Goal: Find specific page/section: Find specific page/section

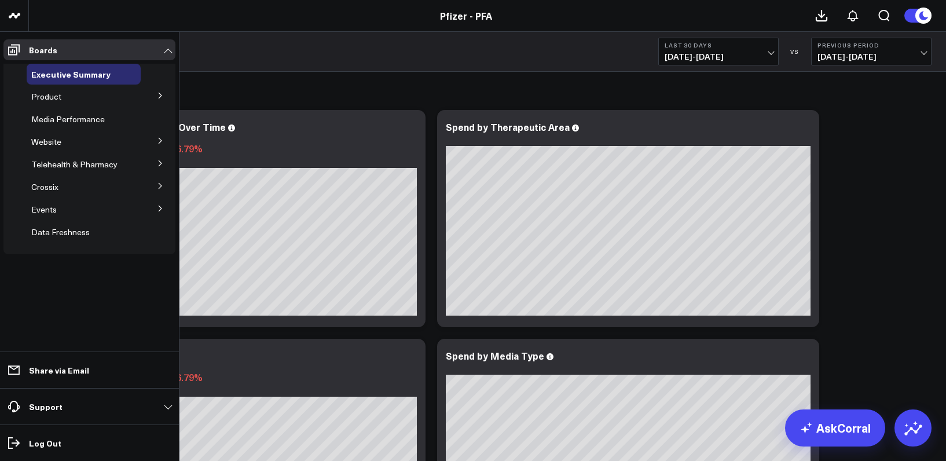
click at [64, 95] on div "Product" at bounding box center [84, 96] width 114 height 21
click at [156, 91] on button at bounding box center [160, 94] width 30 height 17
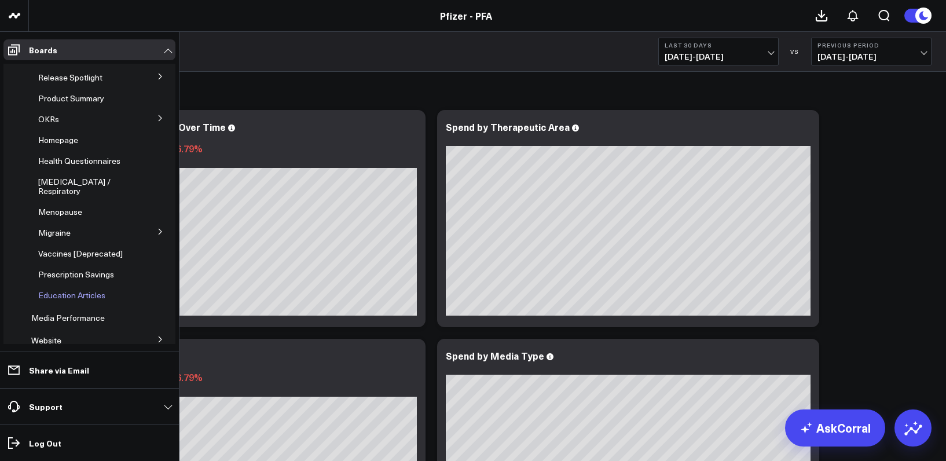
scroll to position [58, 0]
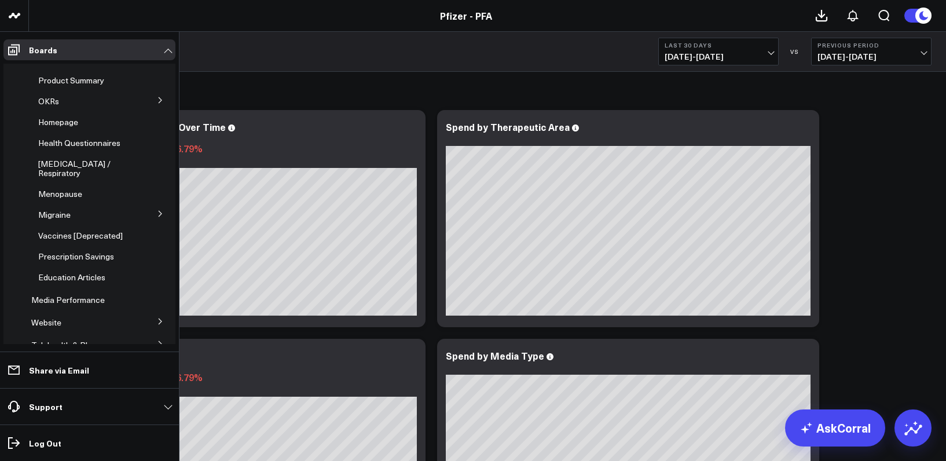
click at [151, 312] on button at bounding box center [160, 320] width 30 height 17
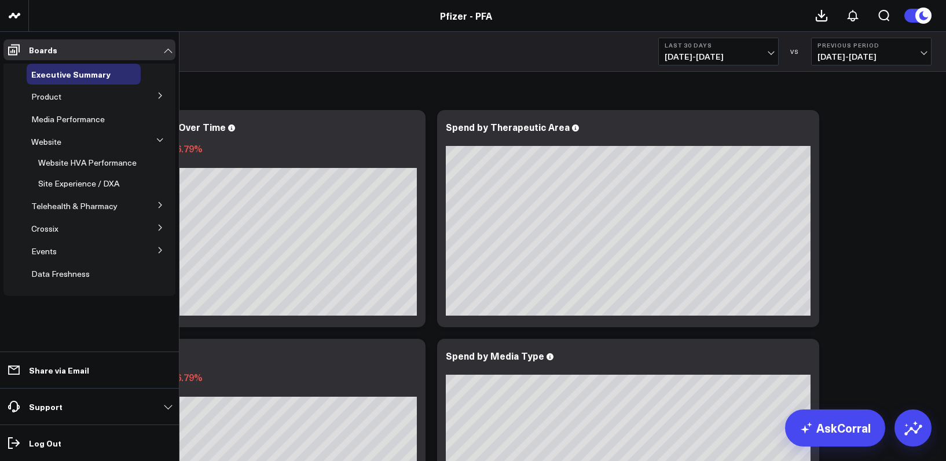
click at [158, 245] on button at bounding box center [160, 249] width 30 height 17
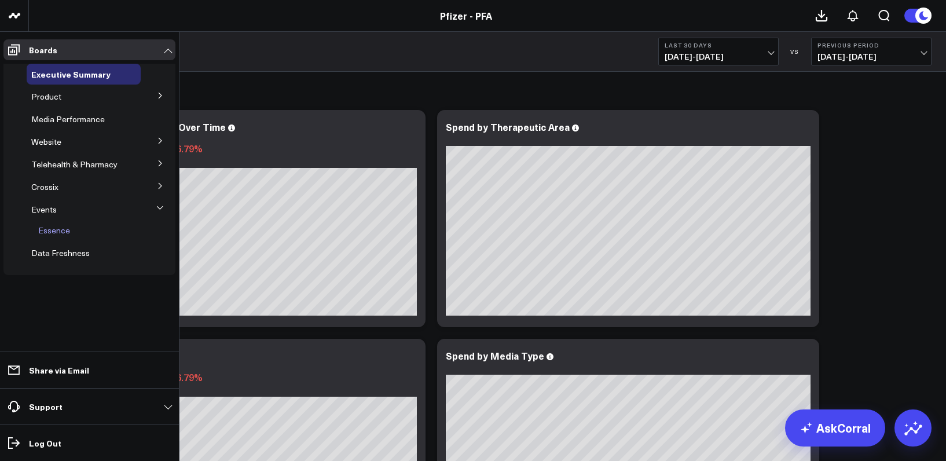
click at [63, 229] on span "Essence" at bounding box center [54, 230] width 32 height 11
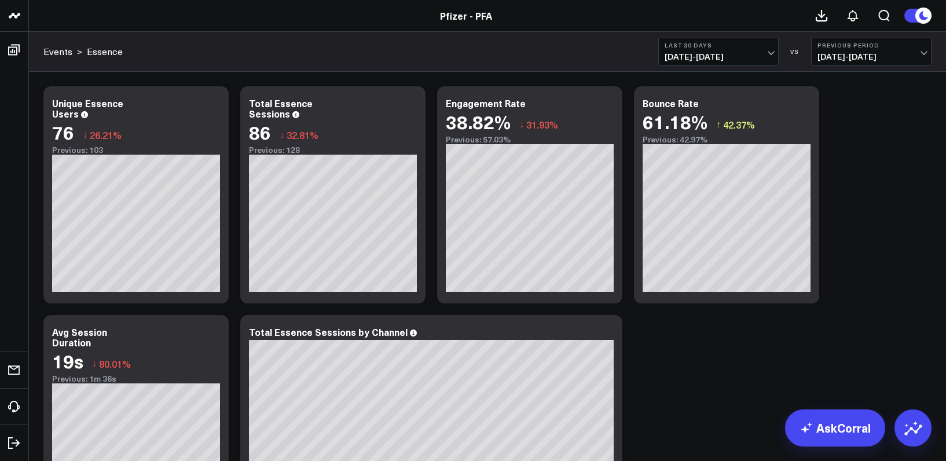
click at [769, 54] on span "[DATE] - [DATE]" at bounding box center [719, 56] width 108 height 9
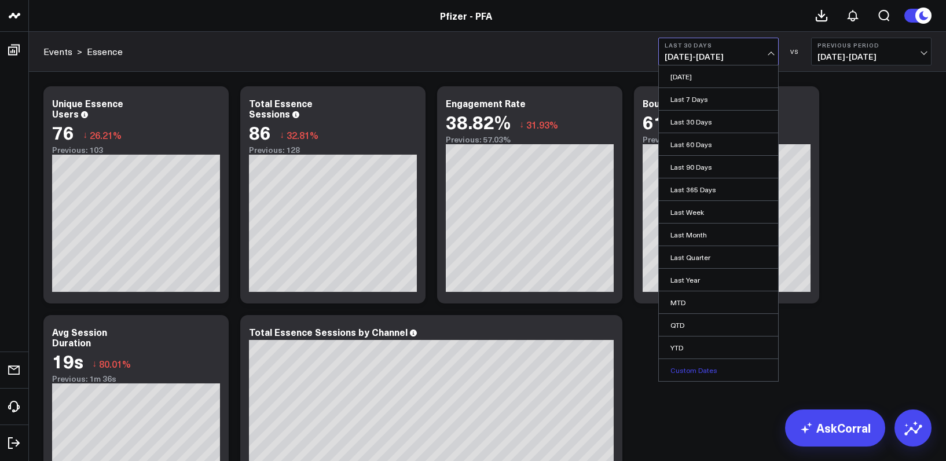
click at [694, 365] on link "Custom Dates" at bounding box center [718, 370] width 119 height 22
select select "8"
select select "2025"
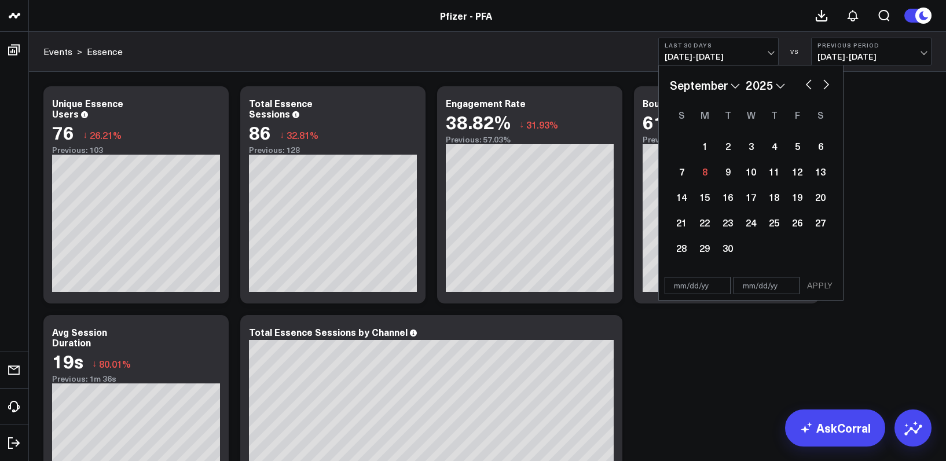
click at [809, 82] on button "button" at bounding box center [809, 83] width 12 height 14
select select "7"
select select "2025"
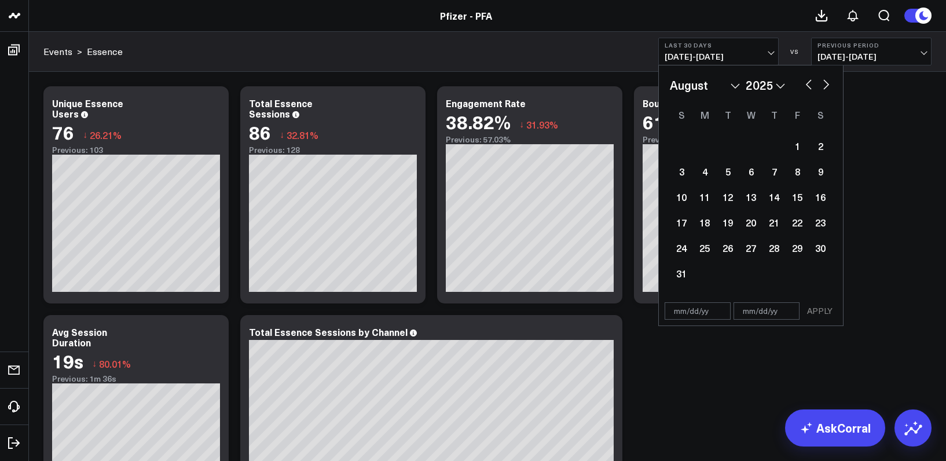
click at [809, 82] on button "button" at bounding box center [809, 83] width 12 height 14
select select "6"
select select "2025"
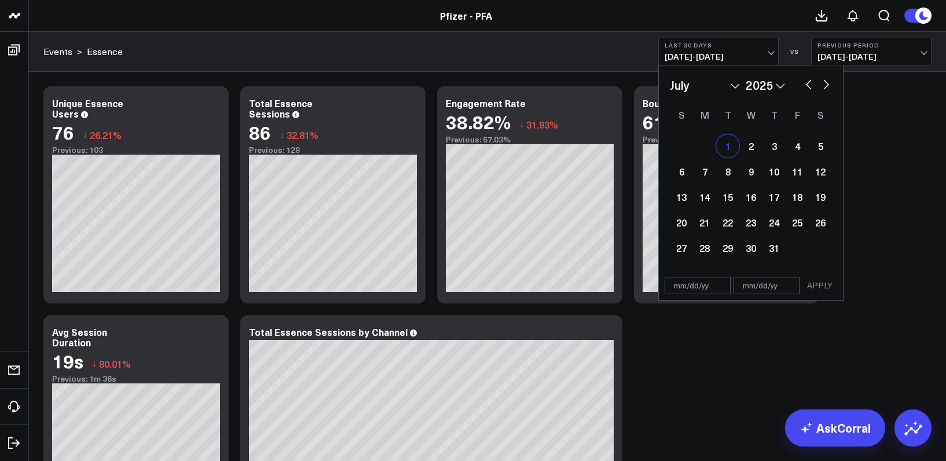
click at [731, 149] on div "1" at bounding box center [727, 145] width 23 height 23
type input "[DATE]"
select select "6"
select select "2025"
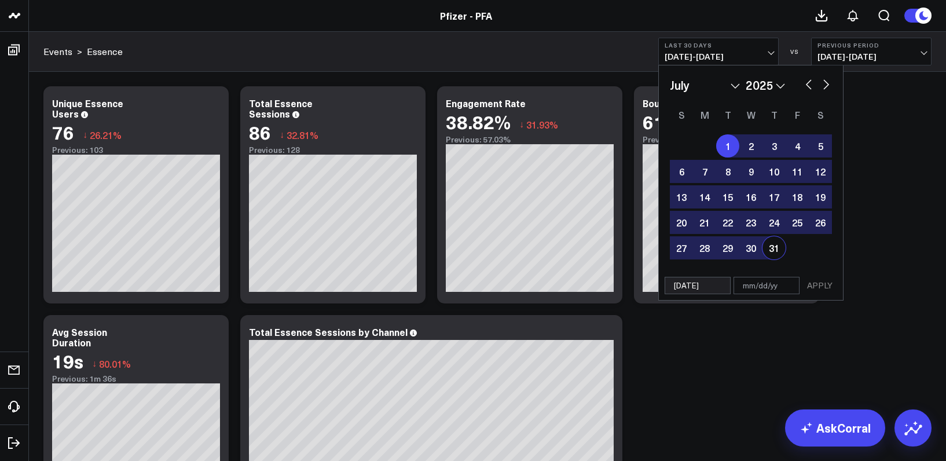
click at [769, 251] on div "31" at bounding box center [774, 247] width 23 height 23
type input "[DATE]"
select select "6"
select select "2025"
click at [818, 283] on button "APPLY" at bounding box center [819, 285] width 35 height 17
